Goal: Transaction & Acquisition: Purchase product/service

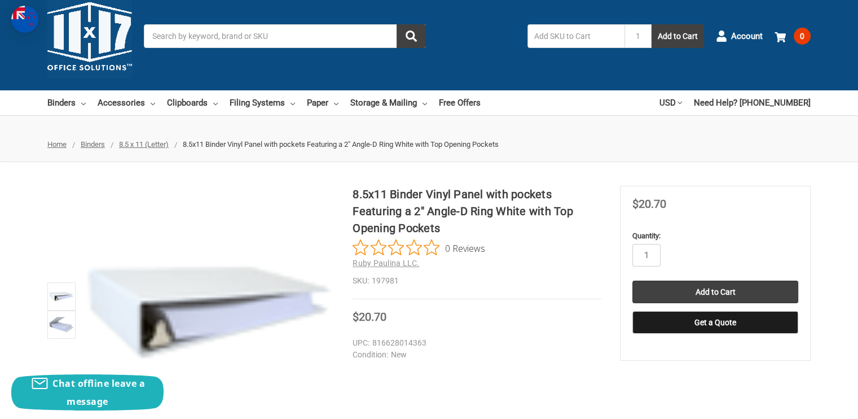
scroll to position [42, 0]
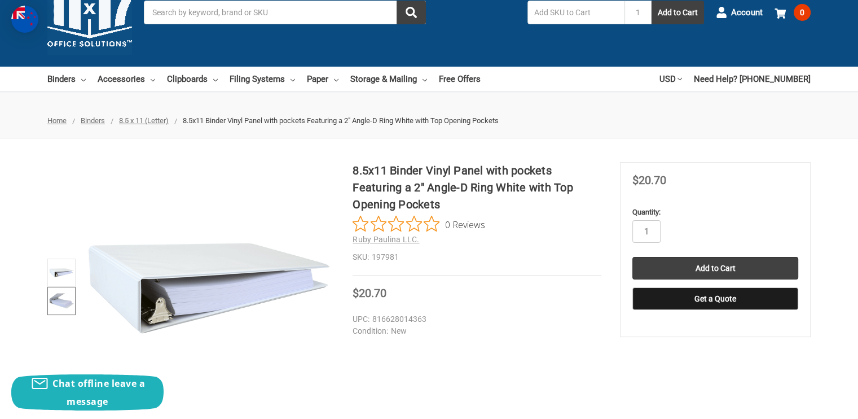
click at [61, 301] on img at bounding box center [61, 300] width 25 height 25
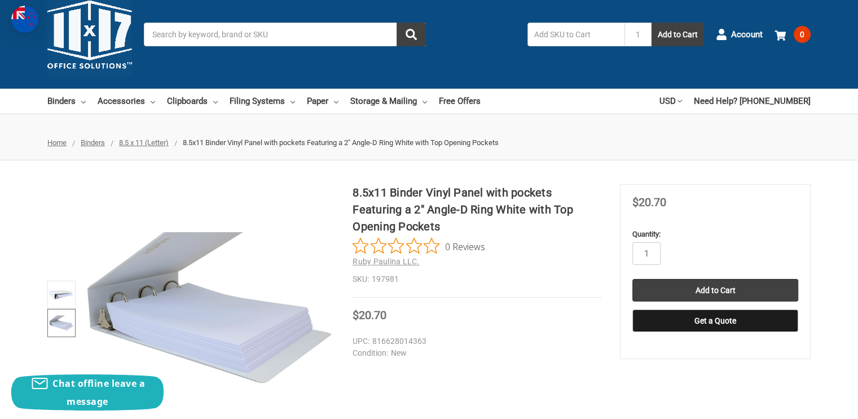
scroll to position [0, 0]
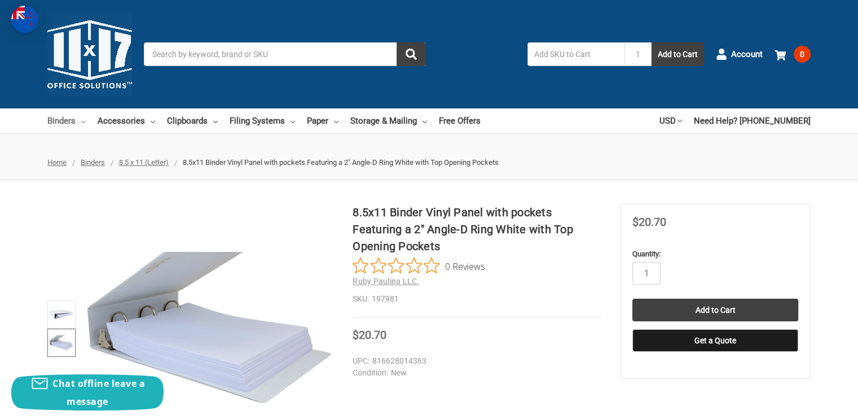
click at [53, 126] on link "Binders" at bounding box center [66, 120] width 38 height 25
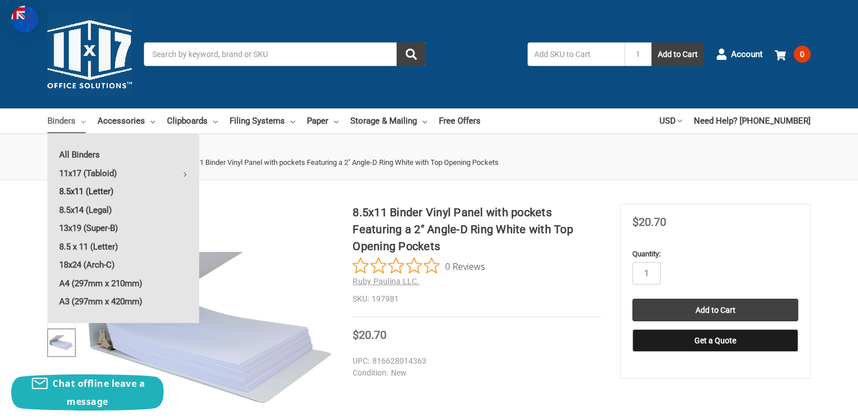
click at [92, 190] on link "8.5x11 (Letter)" at bounding box center [123, 191] width 152 height 18
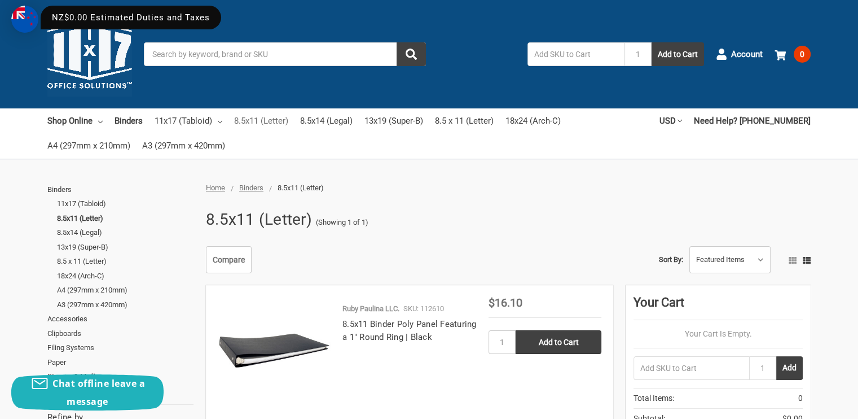
click at [244, 119] on link "8.5x11 (Letter)" at bounding box center [261, 120] width 54 height 25
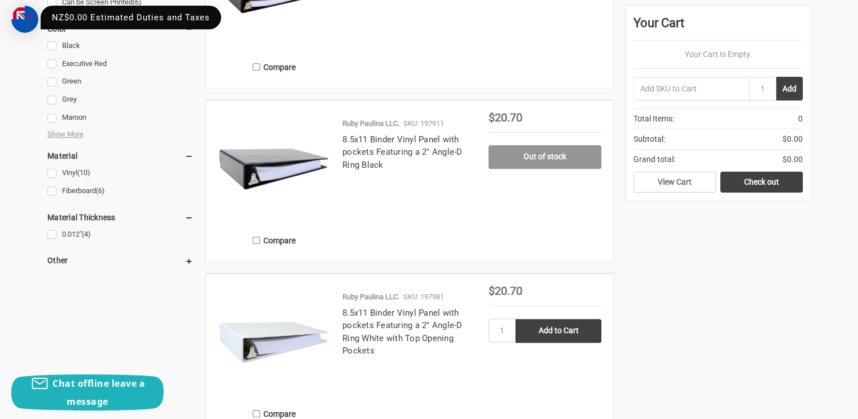
scroll to position [888, 0]
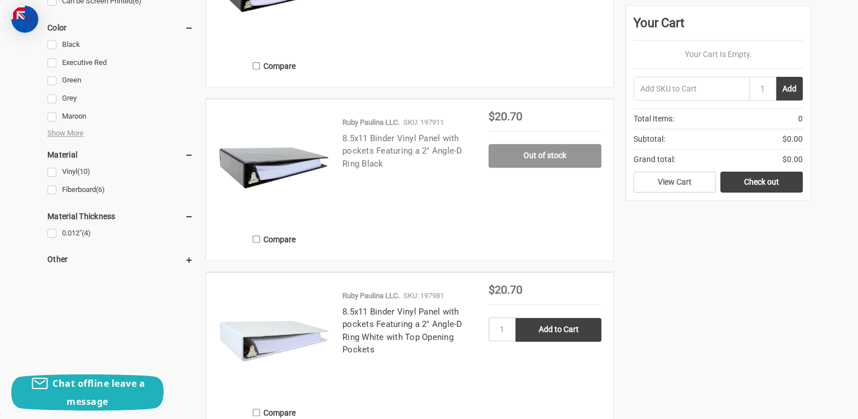
click at [392, 150] on link "8.5x11 Binder Vinyl Panel with pockets Featuring a 2" Angle-D Ring Black" at bounding box center [402, 151] width 120 height 36
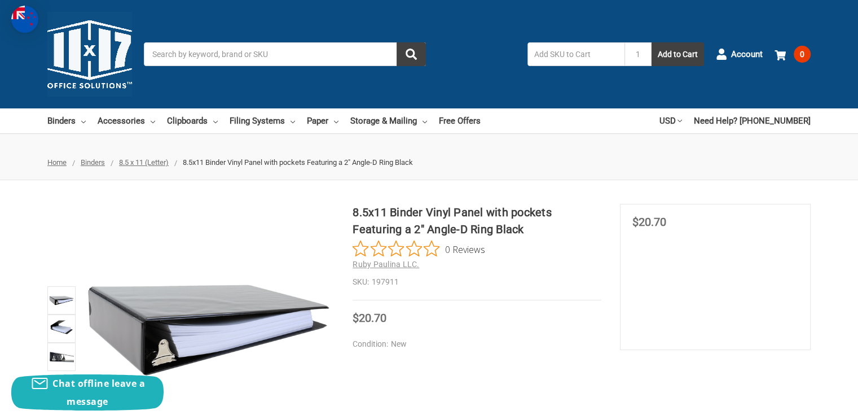
click at [403, 208] on h1 "8.5x11 Binder Vinyl Panel with pockets Featuring a 2" Angle-D Ring Black" at bounding box center [477, 221] width 249 height 34
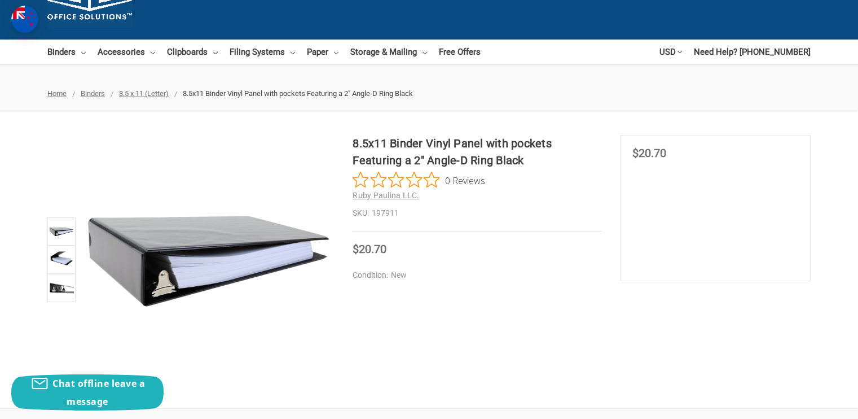
scroll to position [76, 0]
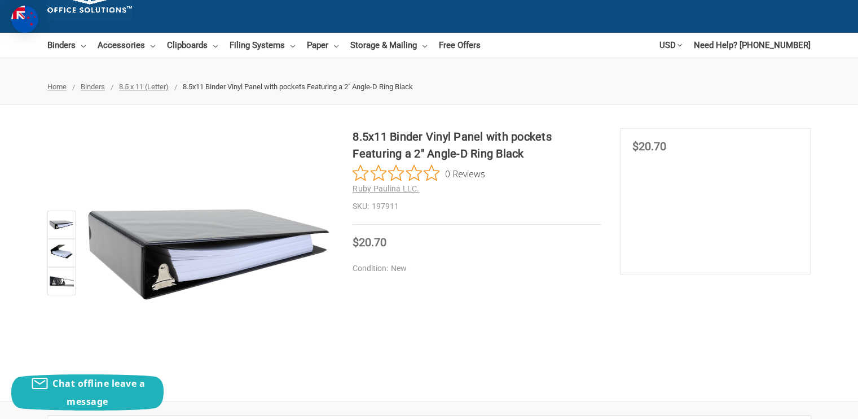
click at [596, 174] on div "0 Reviews" at bounding box center [477, 173] width 249 height 17
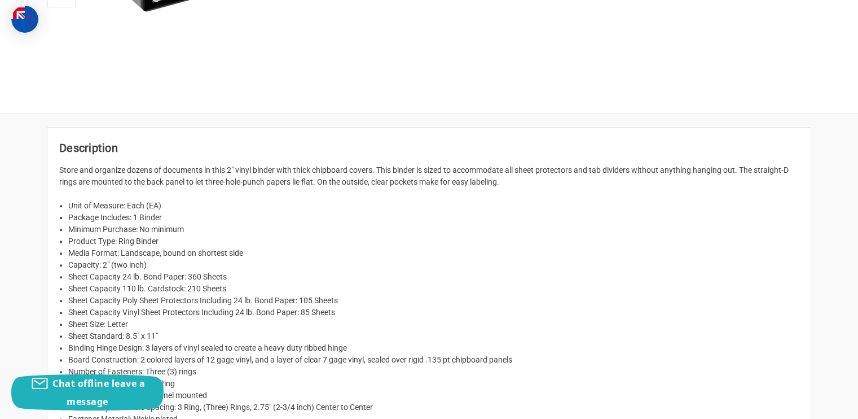
scroll to position [0, 0]
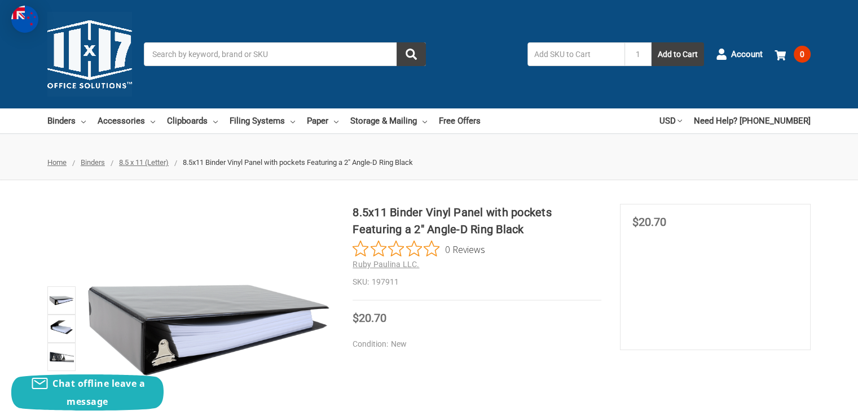
click at [697, 270] on section "MSRP Was Price Now $20.70 You save" at bounding box center [715, 277] width 191 height 146
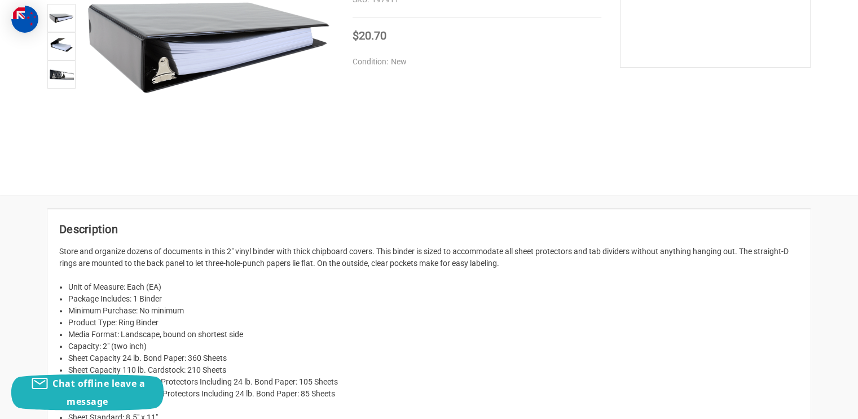
scroll to position [179, 0]
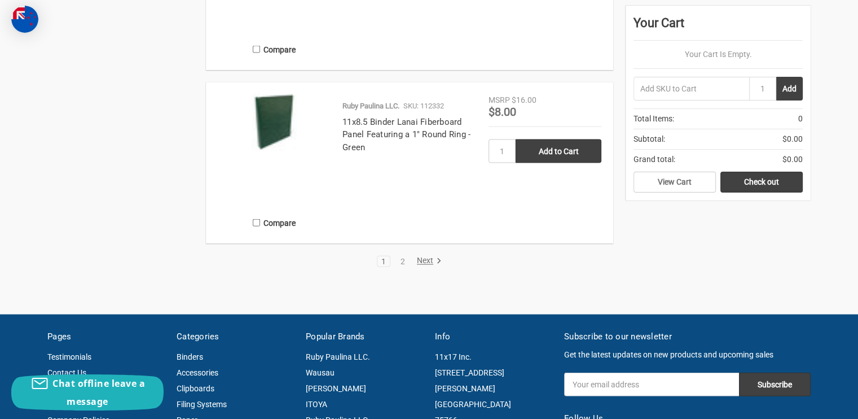
scroll to position [2463, 0]
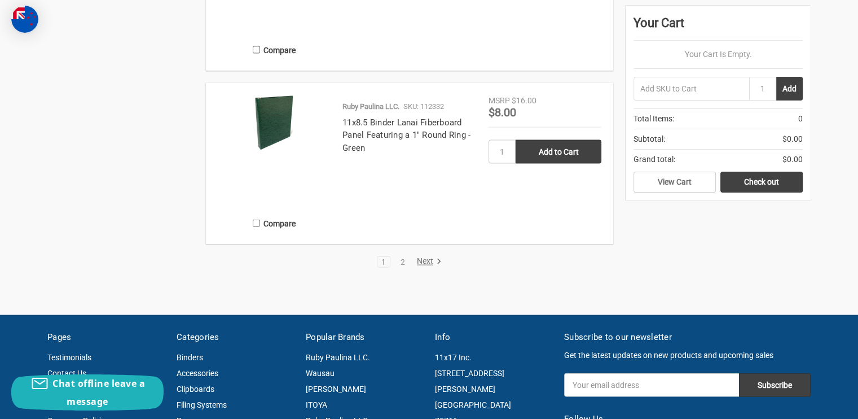
click at [420, 263] on link "Next" at bounding box center [427, 262] width 29 height 10
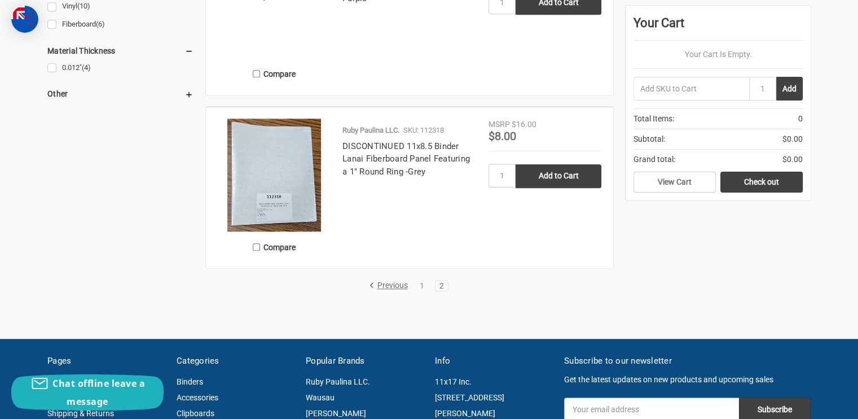
scroll to position [1108, 0]
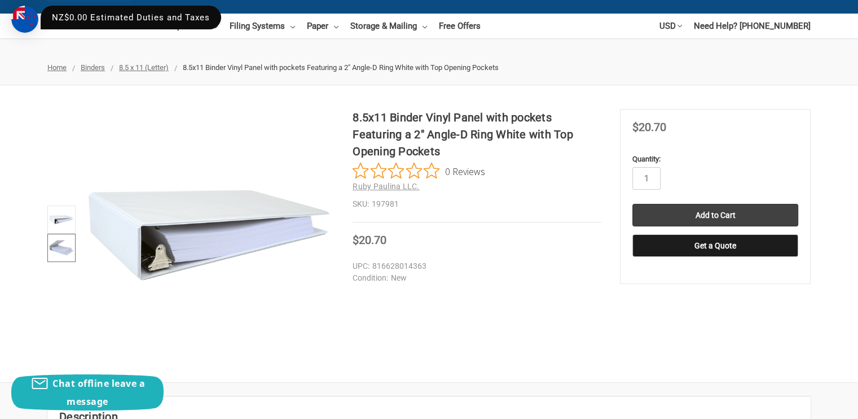
click at [59, 248] on img at bounding box center [61, 247] width 25 height 25
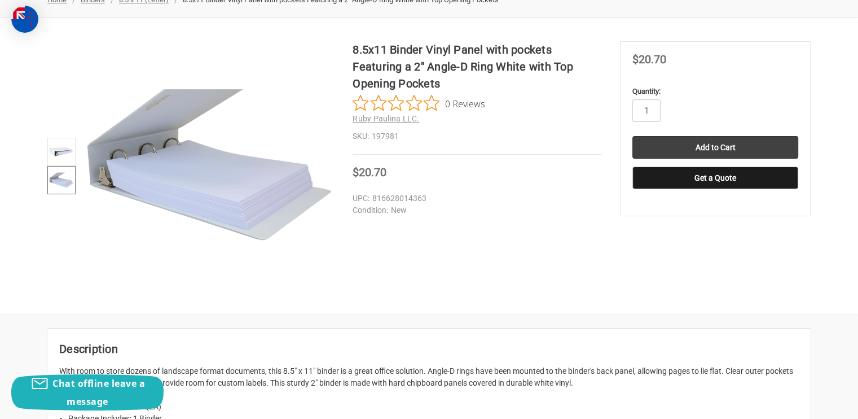
scroll to position [133, 0]
